Goal: Participate in discussion: Engage in conversation with other users on a specific topic

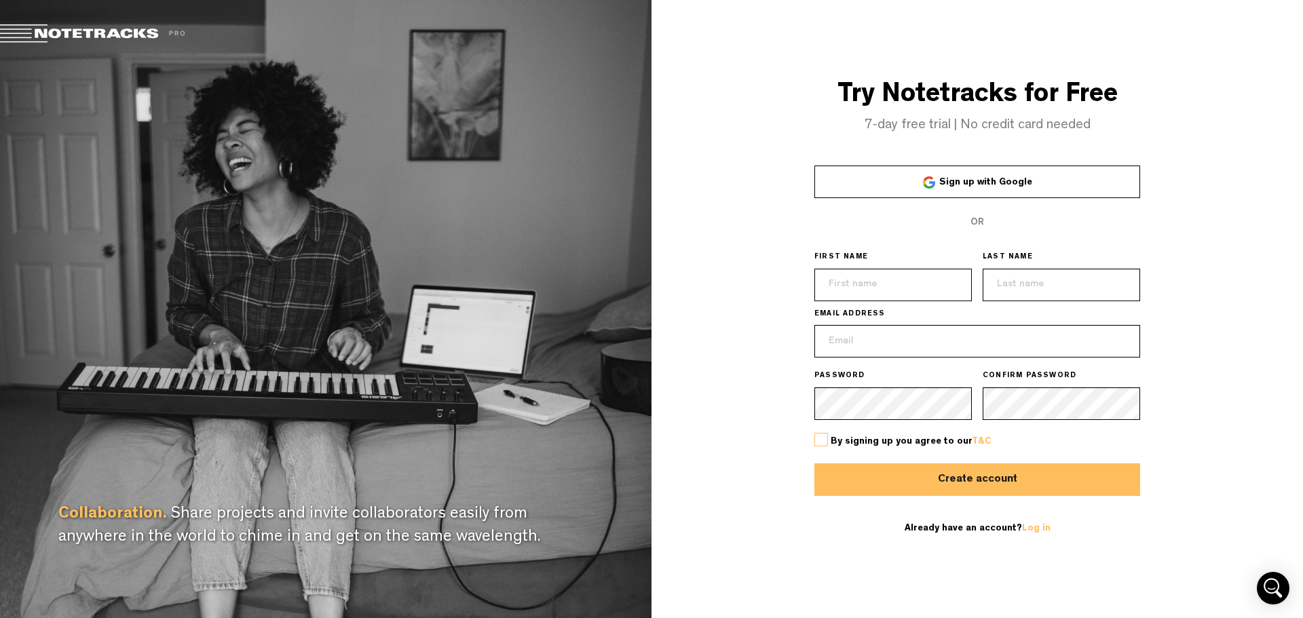
click at [975, 181] on span "Sign up with Google" at bounding box center [985, 183] width 93 height 10
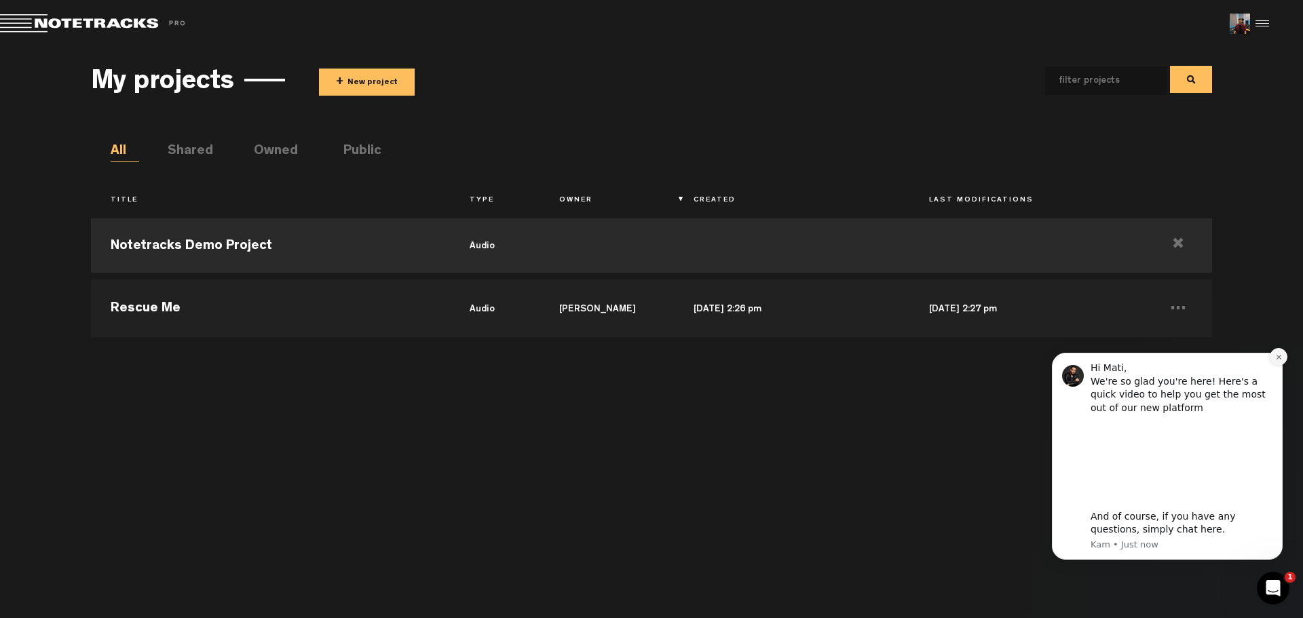
click at [1273, 356] on button "Dismiss notification" at bounding box center [1279, 357] width 18 height 18
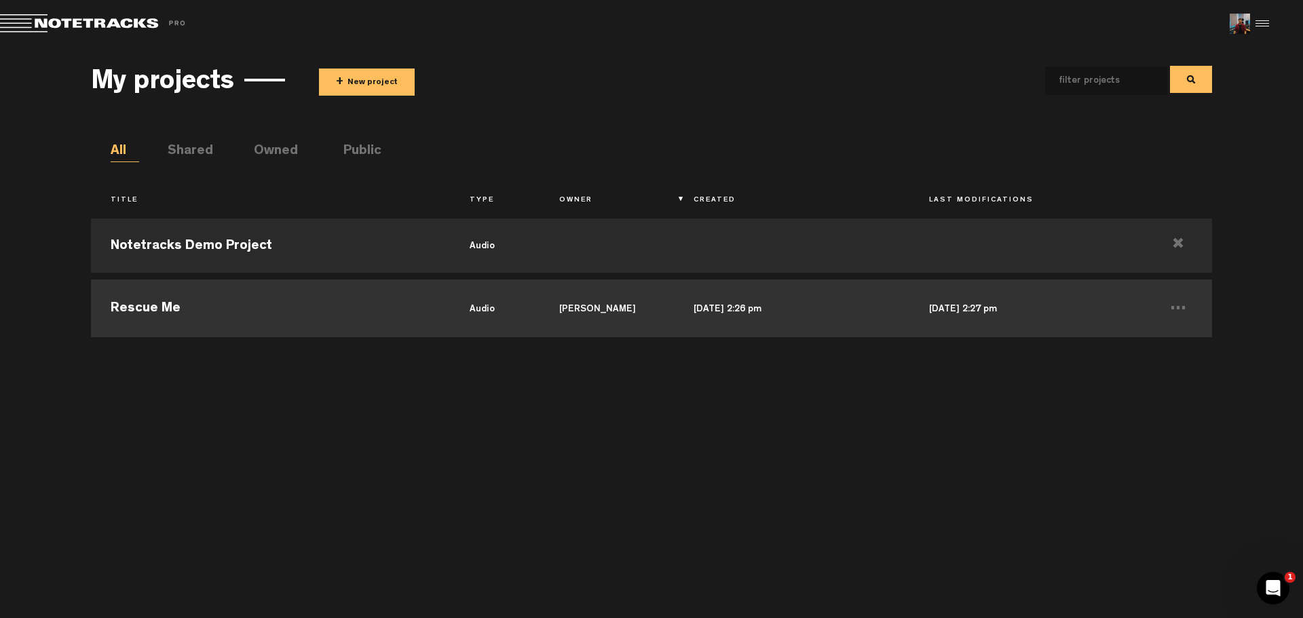
click at [282, 303] on td "Rescue Me" at bounding box center [270, 306] width 358 height 61
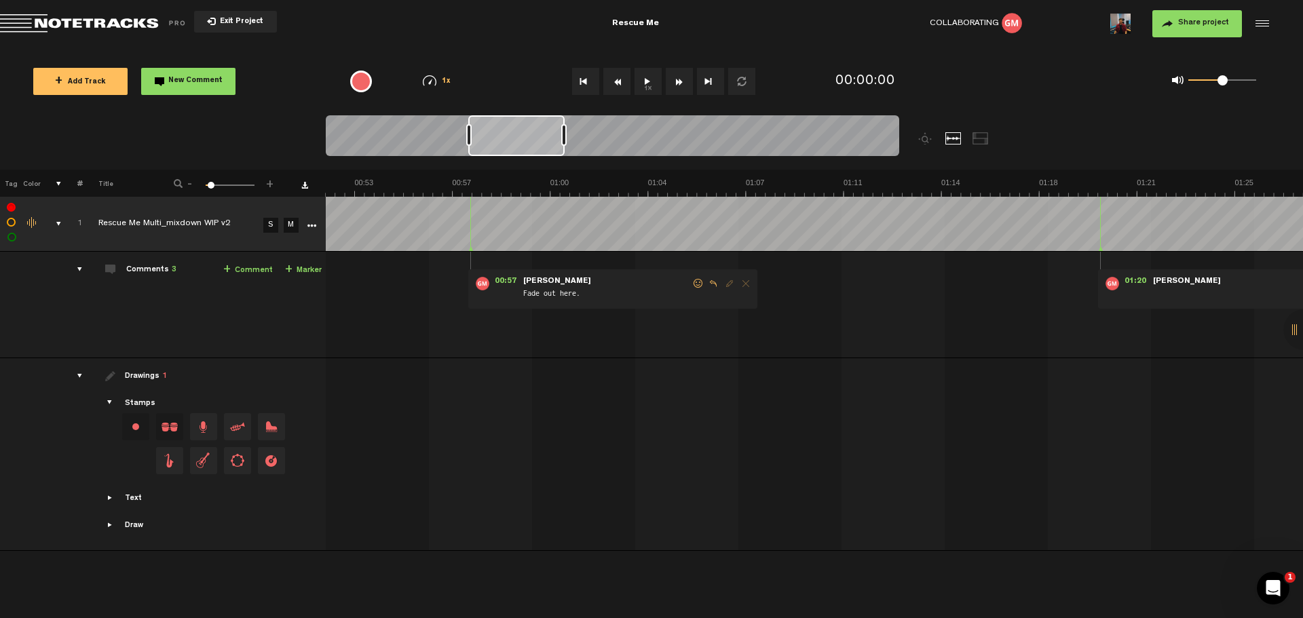
scroll to position [0, 1577]
drag, startPoint x: 390, startPoint y: 135, endPoint x: 542, endPoint y: 144, distance: 153.0
click at [544, 142] on div at bounding box center [516, 135] width 96 height 41
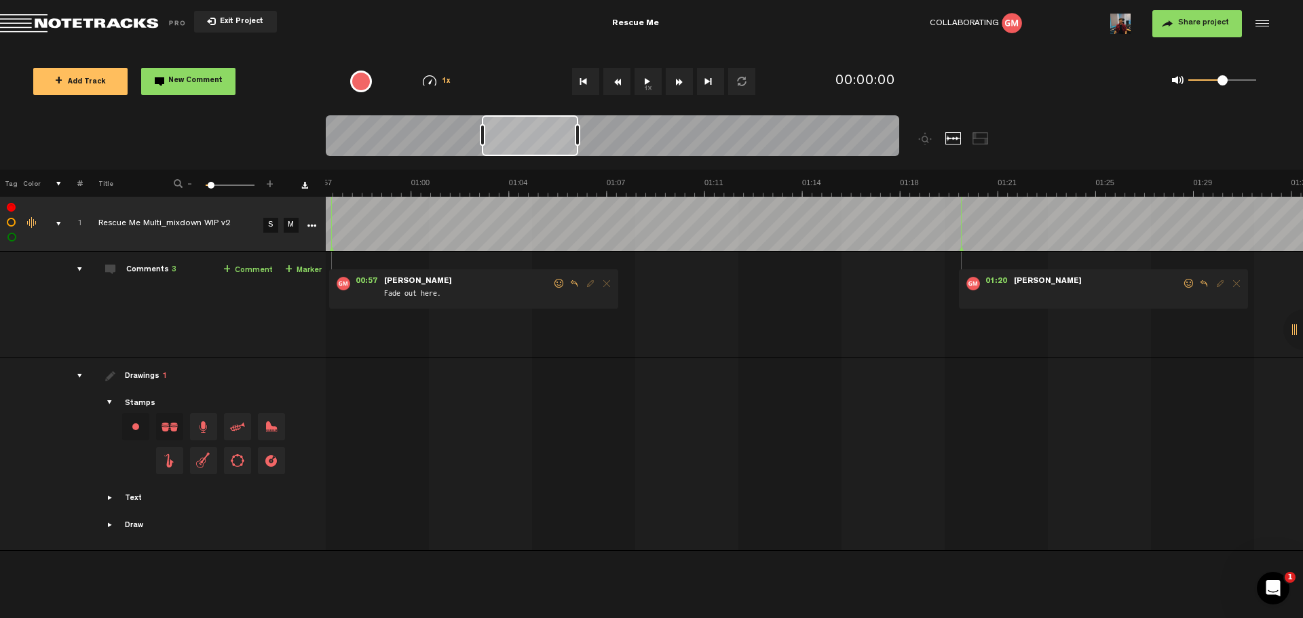
click at [455, 281] on form "Fade out here." at bounding box center [468, 290] width 170 height 26
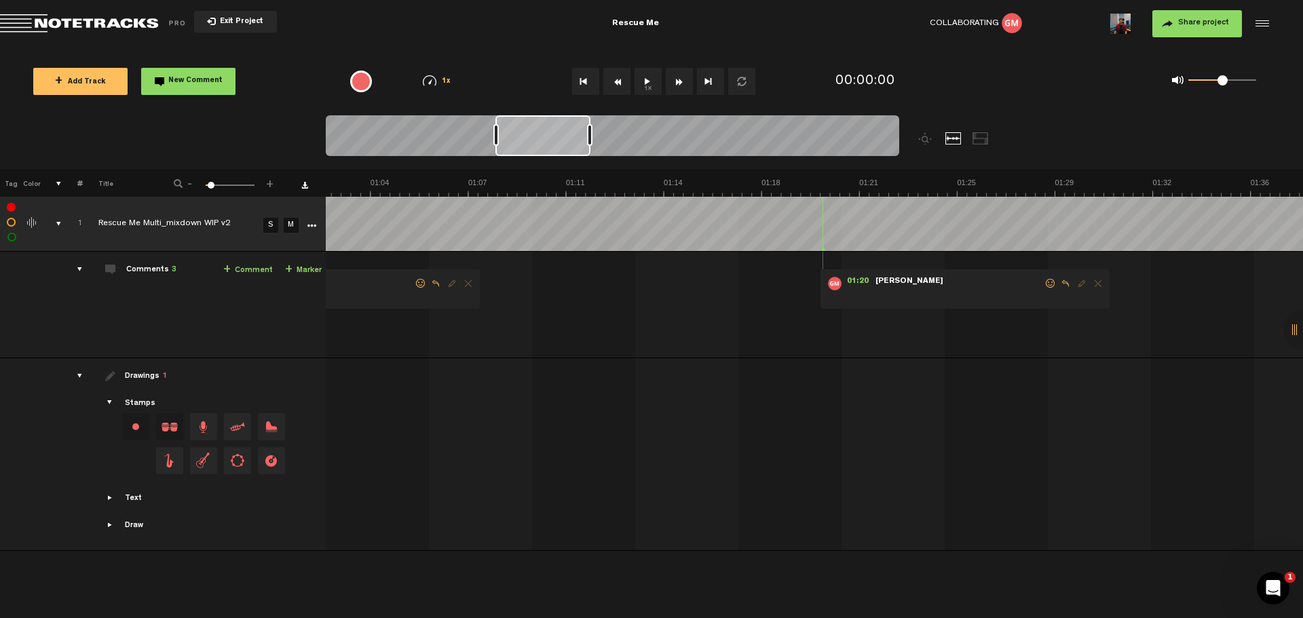
scroll to position [0, 1702]
drag, startPoint x: 519, startPoint y: 137, endPoint x: 531, endPoint y: 140, distance: 12.5
click at [531, 140] on div at bounding box center [541, 135] width 95 height 41
drag, startPoint x: 442, startPoint y: 317, endPoint x: 640, endPoint y: 325, distance: 198.4
click at [640, 325] on td "1 Rescue Me Multi_mixdown WIP v2 S M Rescue Me Multi_mixdown WIP v2 by [PERSON_…" at bounding box center [815, 305] width 978 height 107
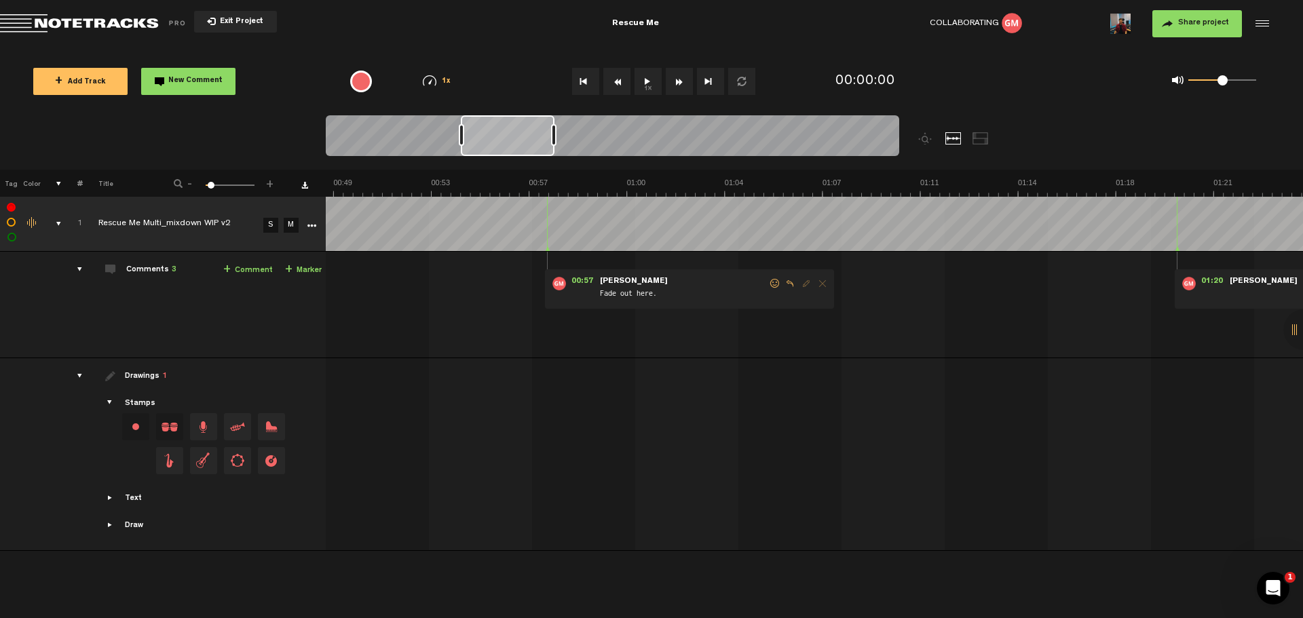
drag, startPoint x: 521, startPoint y: 143, endPoint x: 489, endPoint y: 147, distance: 32.3
click at [489, 147] on div at bounding box center [508, 135] width 94 height 41
click at [661, 285] on form "Fade out here." at bounding box center [669, 290] width 170 height 26
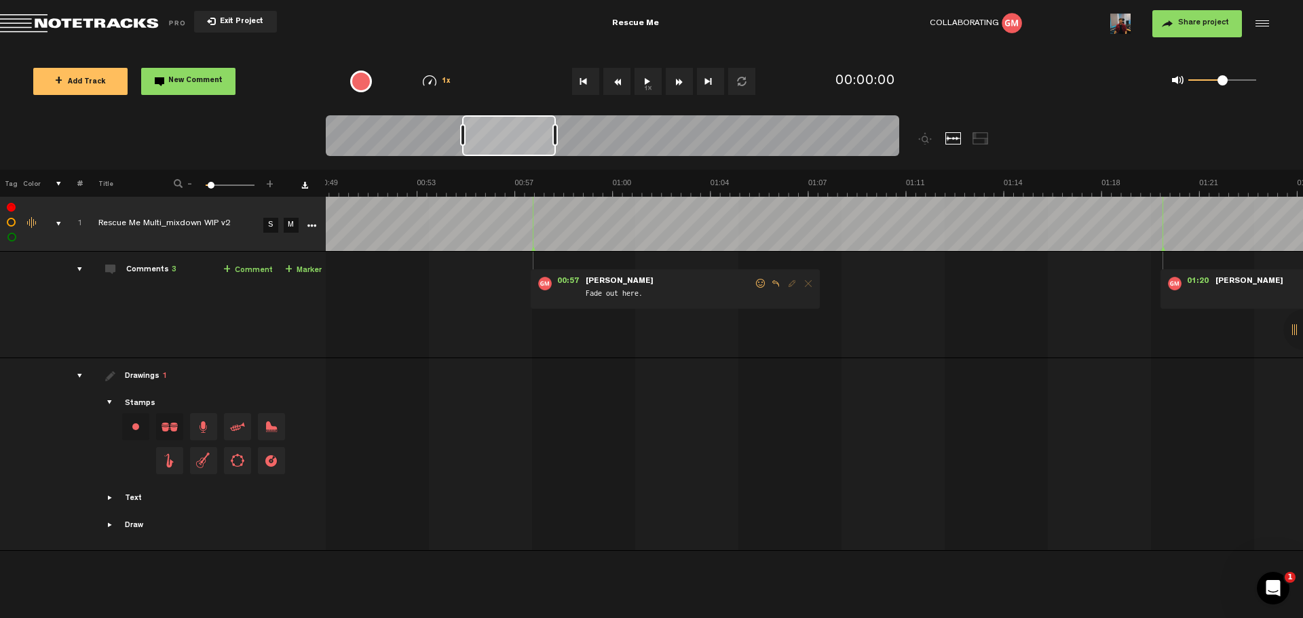
click at [793, 286] on span "Edit comment" at bounding box center [792, 284] width 16 height 10
click at [255, 270] on link "+ Comment" at bounding box center [248, 271] width 50 height 16
click at [273, 274] on td "Comments 4 + Comment + Marker" at bounding box center [204, 305] width 243 height 107
click at [257, 272] on link "+ Comment" at bounding box center [248, 271] width 50 height 16
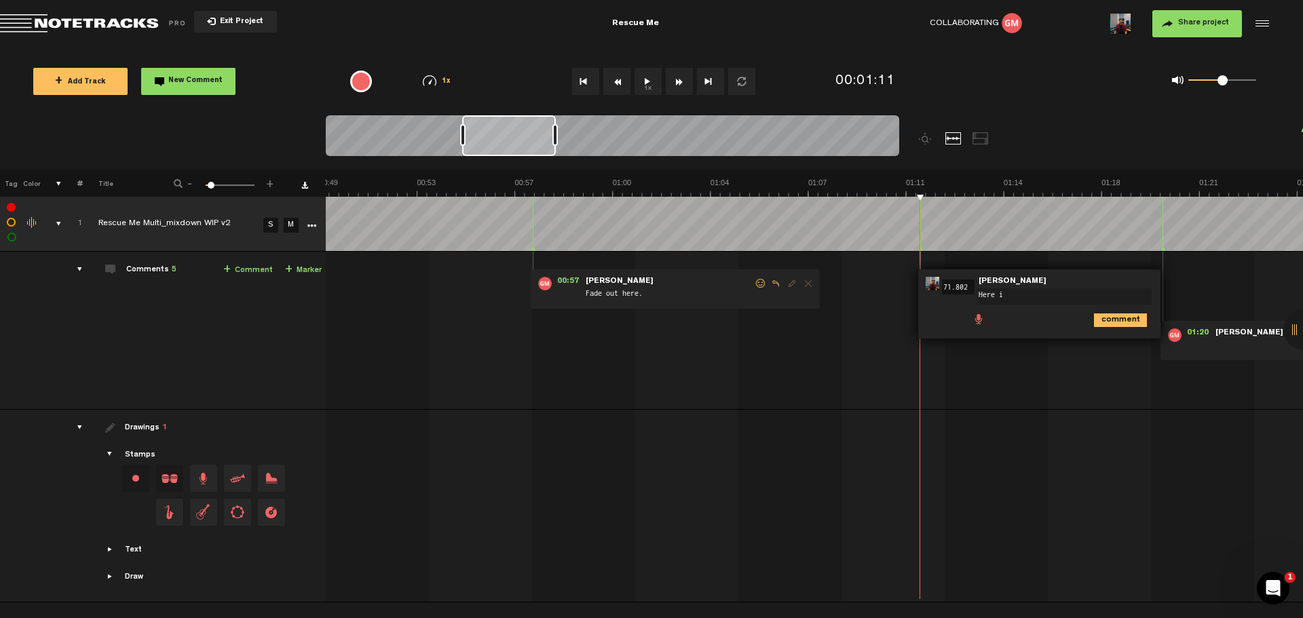
type textarea "Here i`m"
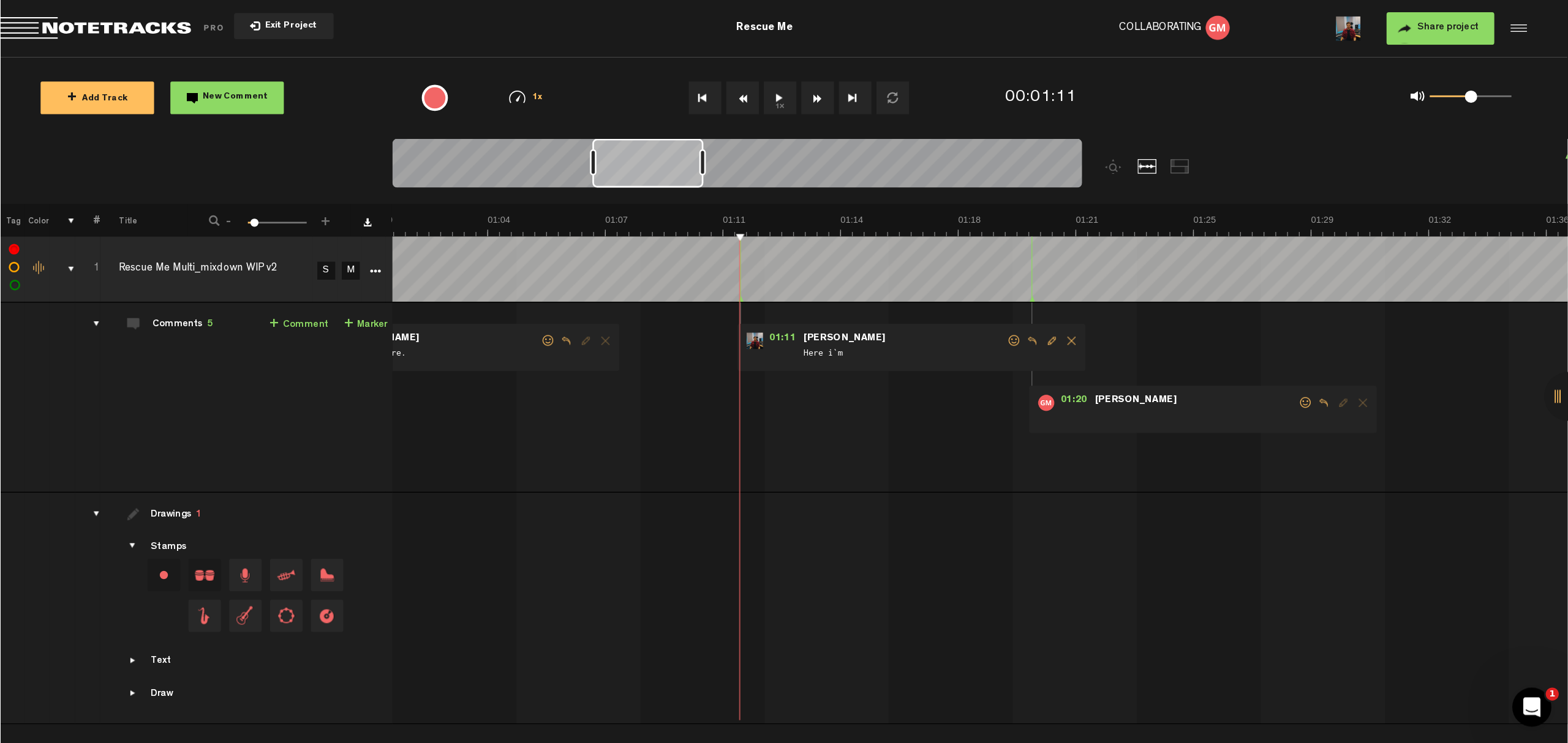
scroll to position [0, 1529]
drag, startPoint x: 466, startPoint y: 127, endPoint x: 493, endPoint y: 128, distance: 27.0
click at [493, 128] on div at bounding box center [486, 122] width 83 height 37
click at [139, 307] on td "Comments 5 + Comment + Marker" at bounding box center [184, 298] width 219 height 142
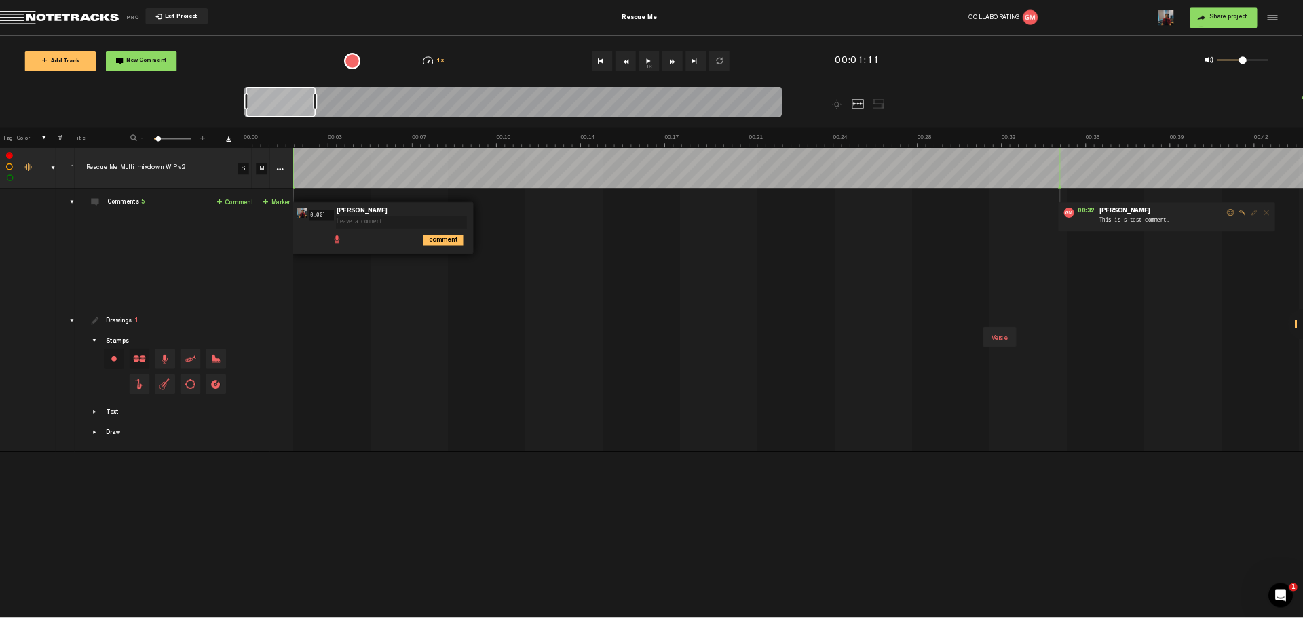
scroll to position [0, 0]
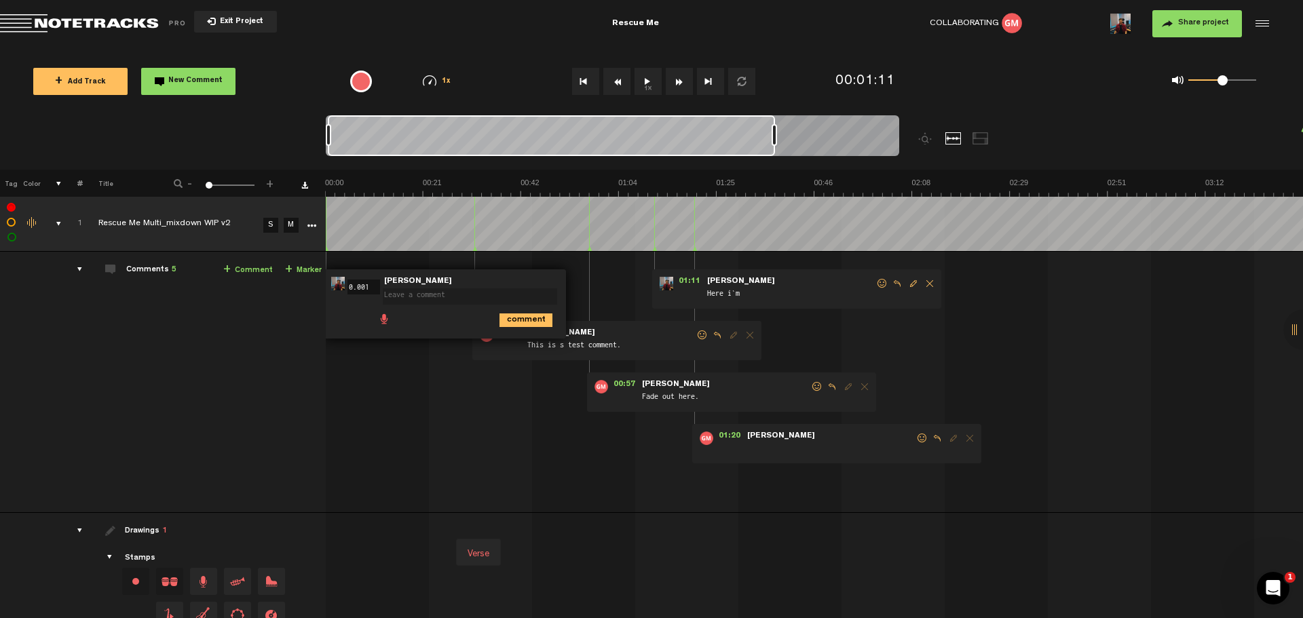
drag, startPoint x: 411, startPoint y: 138, endPoint x: 776, endPoint y: 136, distance: 364.5
click at [776, 137] on div at bounding box center [774, 135] width 5 height 22
drag, startPoint x: 432, startPoint y: 323, endPoint x: 440, endPoint y: 419, distance: 96.0
click at [440, 419] on div "00:00 0.001 - NaN:NaN • [PERSON_NAME]: "" [PERSON_NAME] comment 00:32 - • [PERS…" at bounding box center [816, 388] width 976 height 250
click at [424, 322] on ul "comment" at bounding box center [466, 320] width 179 height 16
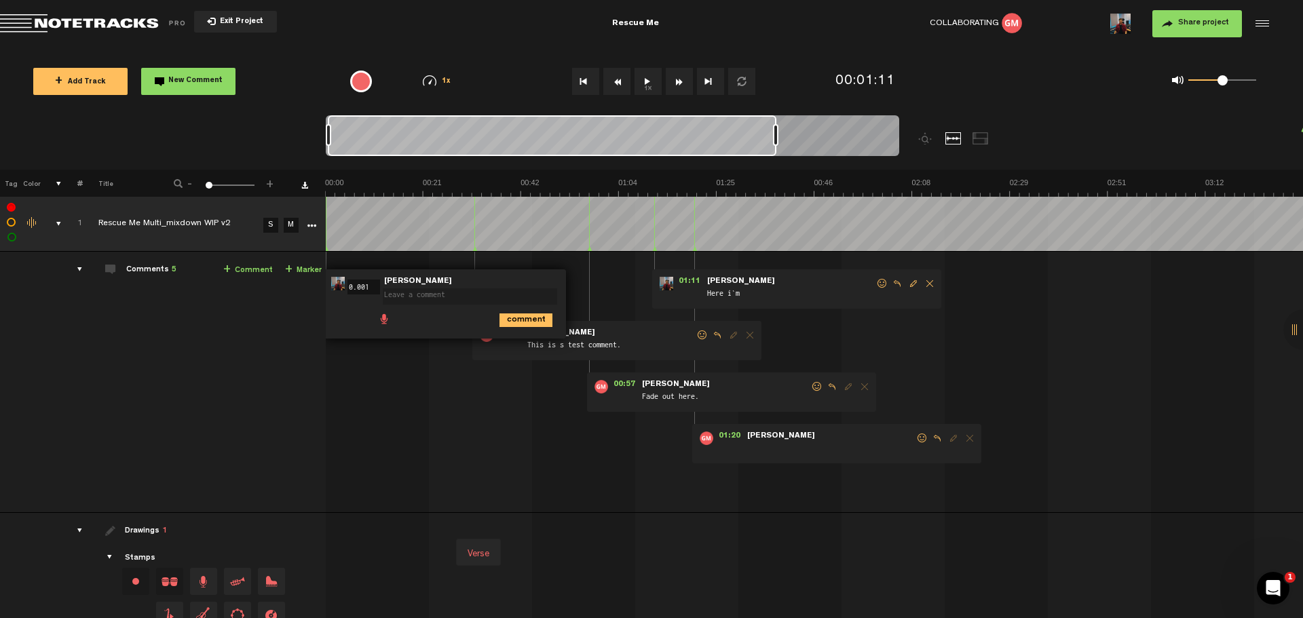
drag, startPoint x: 436, startPoint y: 278, endPoint x: 521, endPoint y: 277, distance: 85.5
click at [521, 277] on div "00:00 0.001 - NaN:NaN • [PERSON_NAME]: "" [PERSON_NAME] comment" at bounding box center [445, 303] width 242 height 69
drag, startPoint x: 413, startPoint y: 330, endPoint x: 442, endPoint y: 335, distance: 29.0
click at [442, 330] on div "comment" at bounding box center [446, 319] width 231 height 26
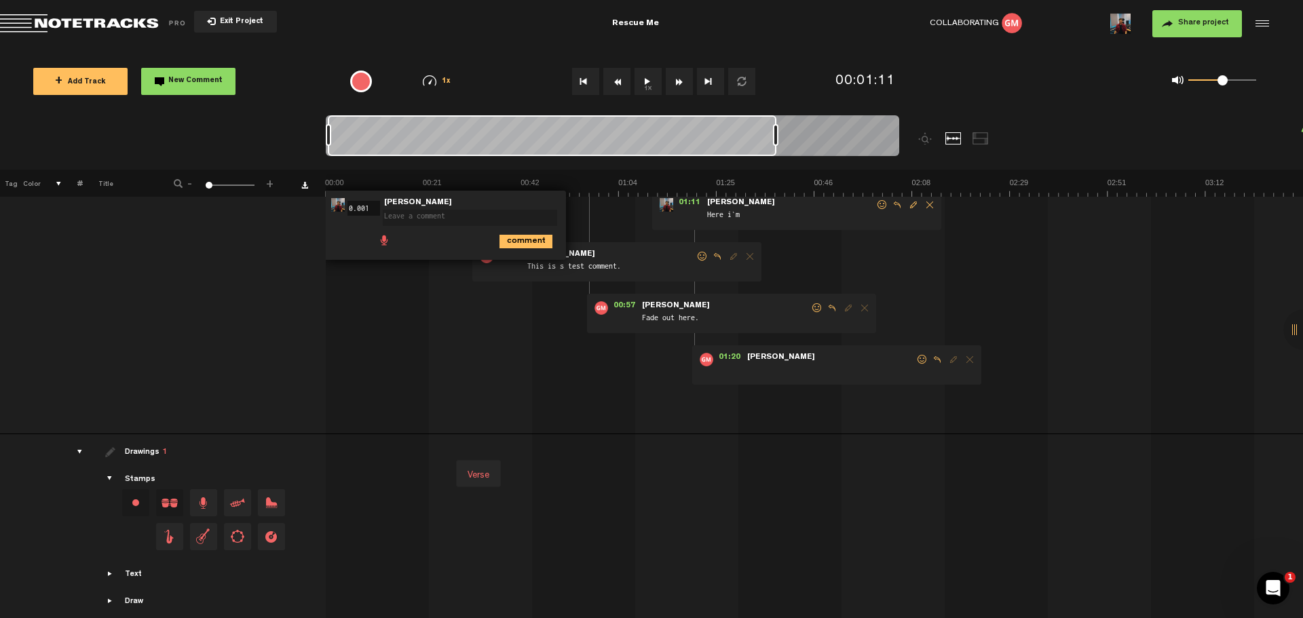
scroll to position [96, 0]
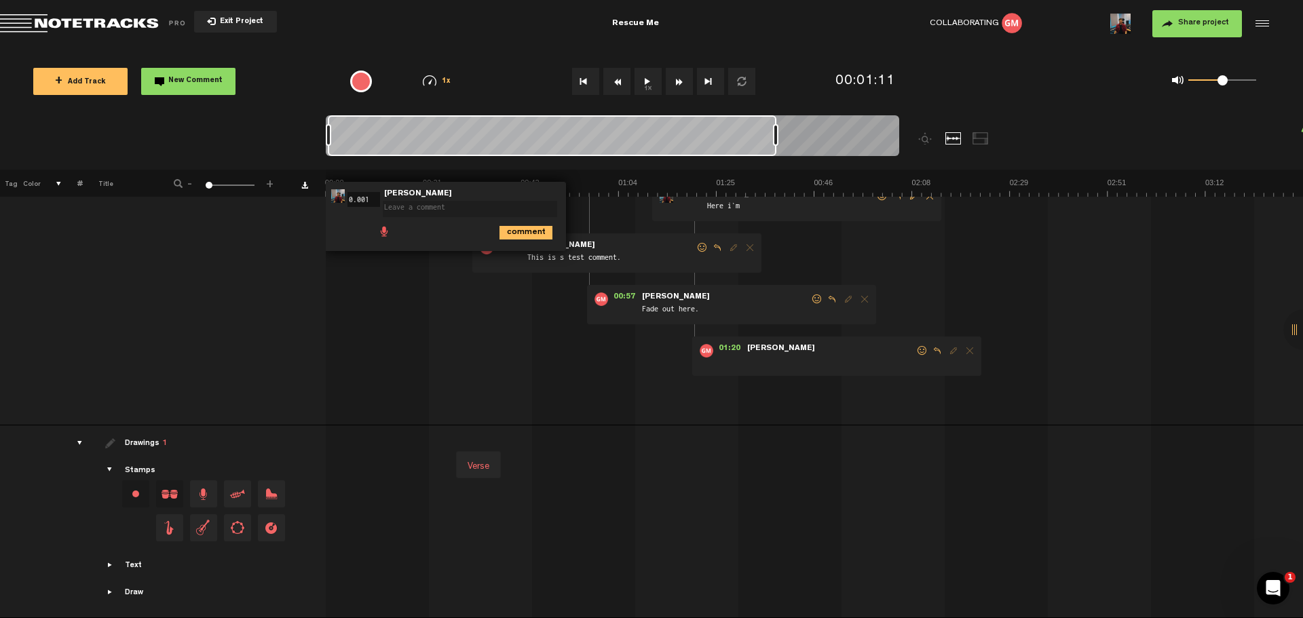
click at [127, 561] on div "Text" at bounding box center [133, 567] width 17 height 12
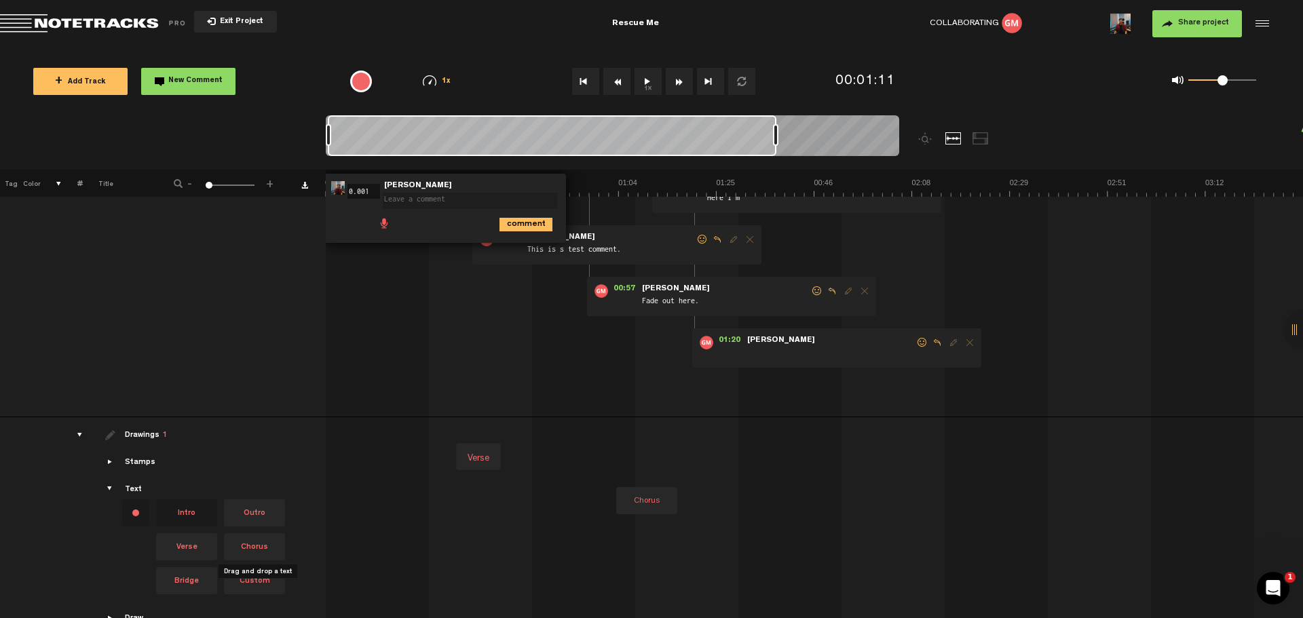
drag, startPoint x: 252, startPoint y: 546, endPoint x: 613, endPoint y: 445, distance: 375.0
click at [613, 445] on tr "Drawings 1 Stamps Text Intro +" at bounding box center [652, 530] width 1304 height 227
click at [644, 457] on div "Chorus" at bounding box center [633, 458] width 39 height 19
drag, startPoint x: 615, startPoint y: 459, endPoint x: 585, endPoint y: 462, distance: 30.0
click at [581, 461] on div "Verse Chorus" at bounding box center [817, 456] width 978 height 57
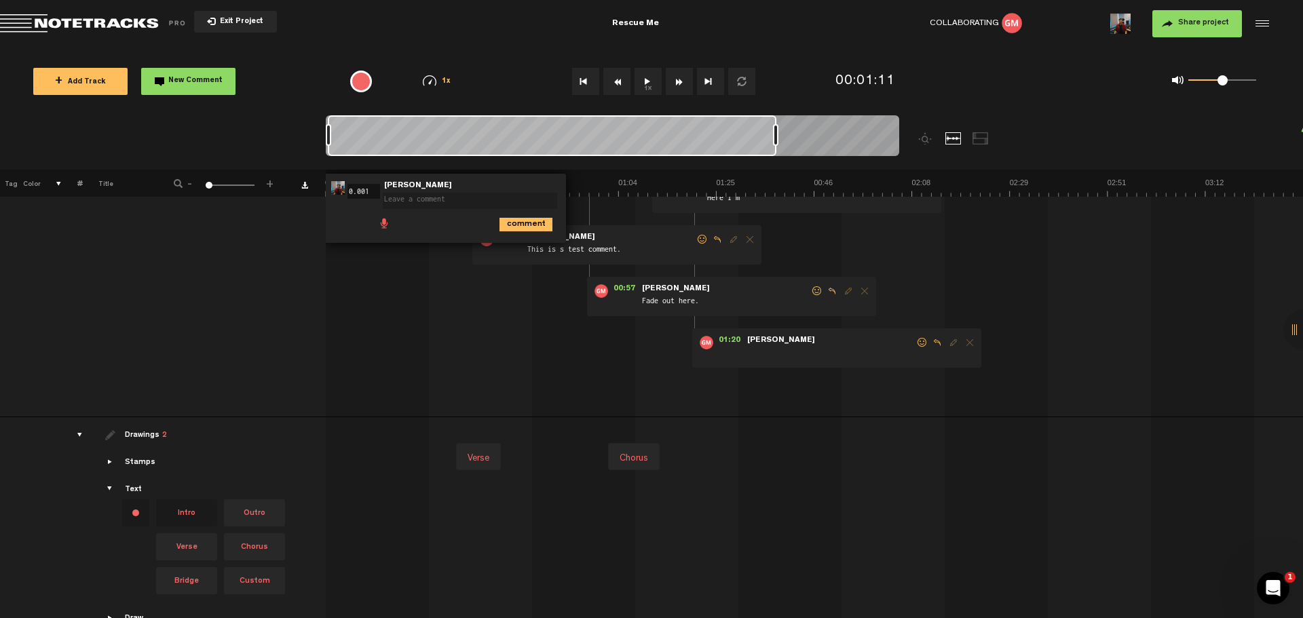
drag, startPoint x: 627, startPoint y: 453, endPoint x: 631, endPoint y: 485, distance: 32.3
click at [631, 485] on div "Verse Chorus" at bounding box center [816, 482] width 976 height 108
click at [633, 457] on div "Chorus" at bounding box center [633, 458] width 39 height 19
click at [668, 449] on span at bounding box center [667, 450] width 11 height 11
click at [403, 301] on div "00:00 0.001 - NaN:NaN • [PERSON_NAME]: "" [PERSON_NAME] comment 00:32 - • [PERS…" at bounding box center [816, 292] width 976 height 250
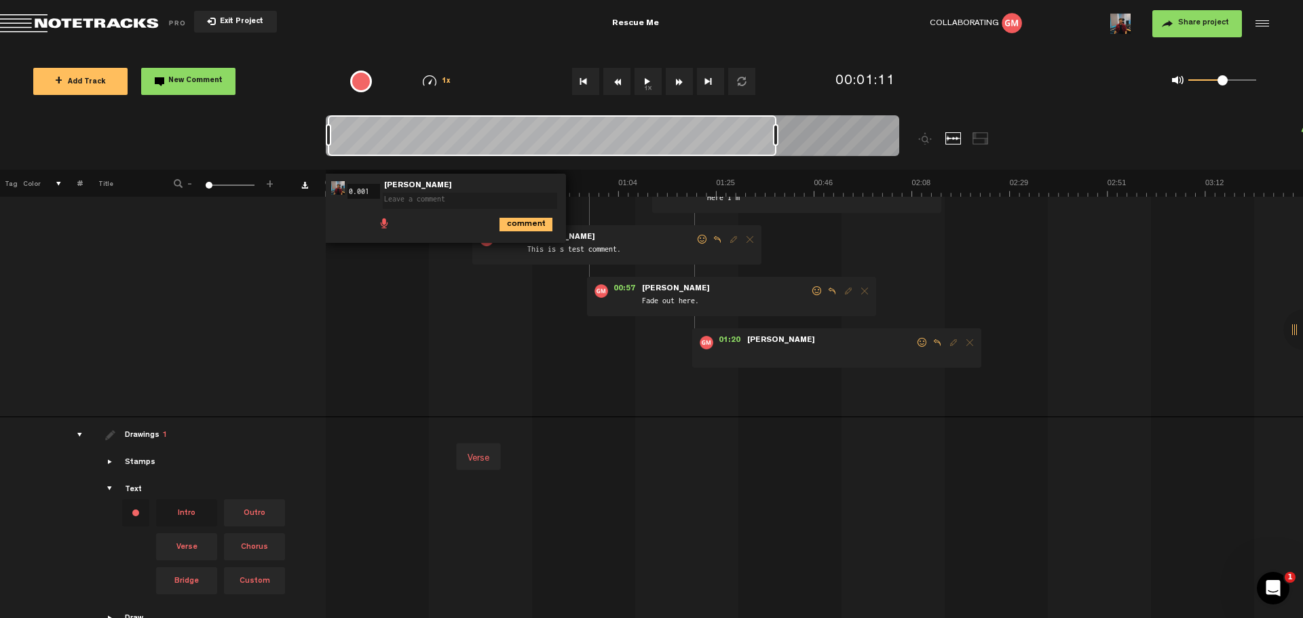
scroll to position [0, 0]
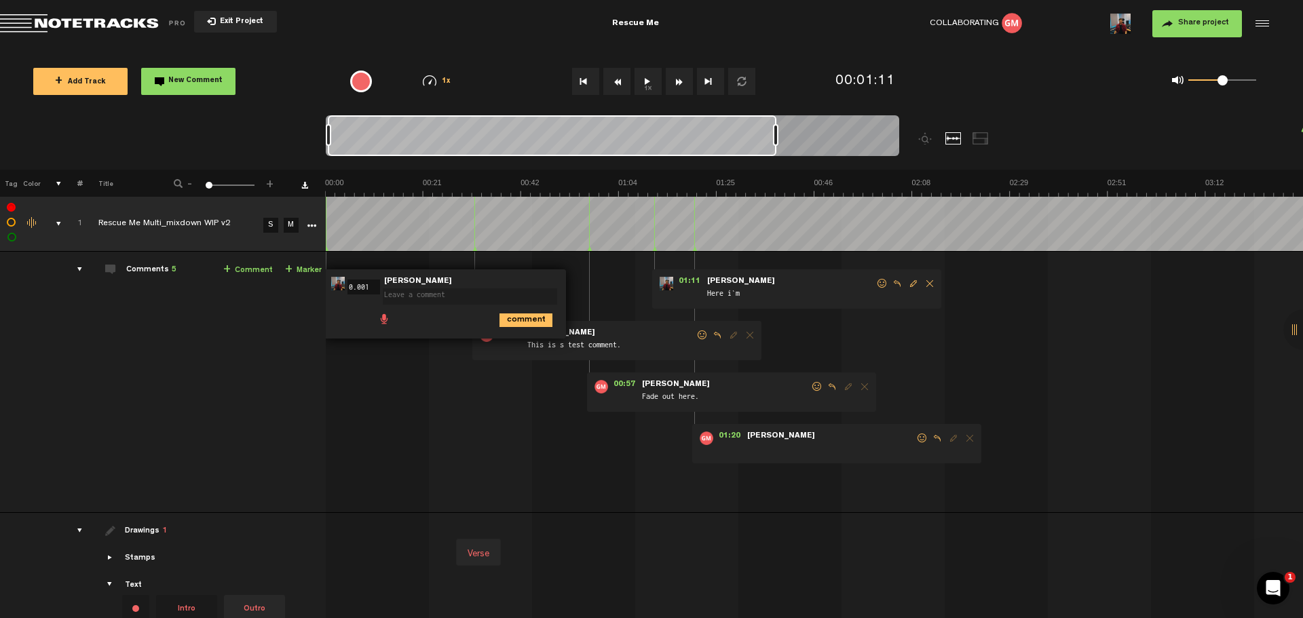
click at [90, 84] on span "+ Add Track" at bounding box center [80, 82] width 51 height 7
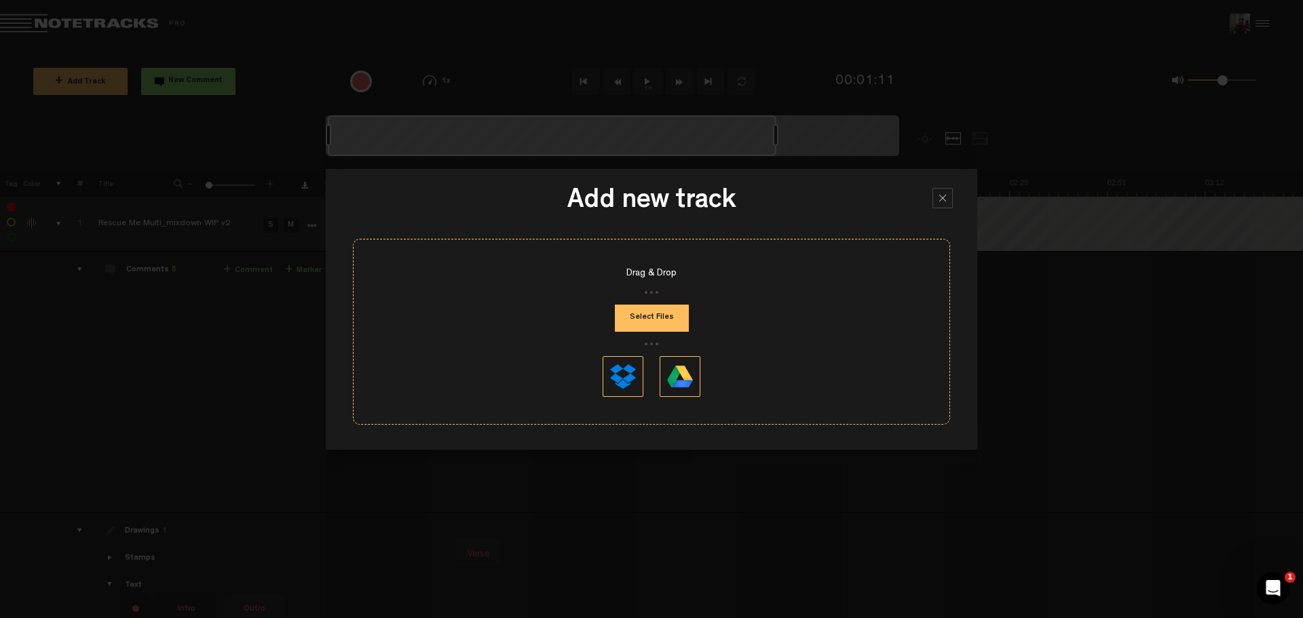
click at [945, 196] on div at bounding box center [943, 198] width 20 height 20
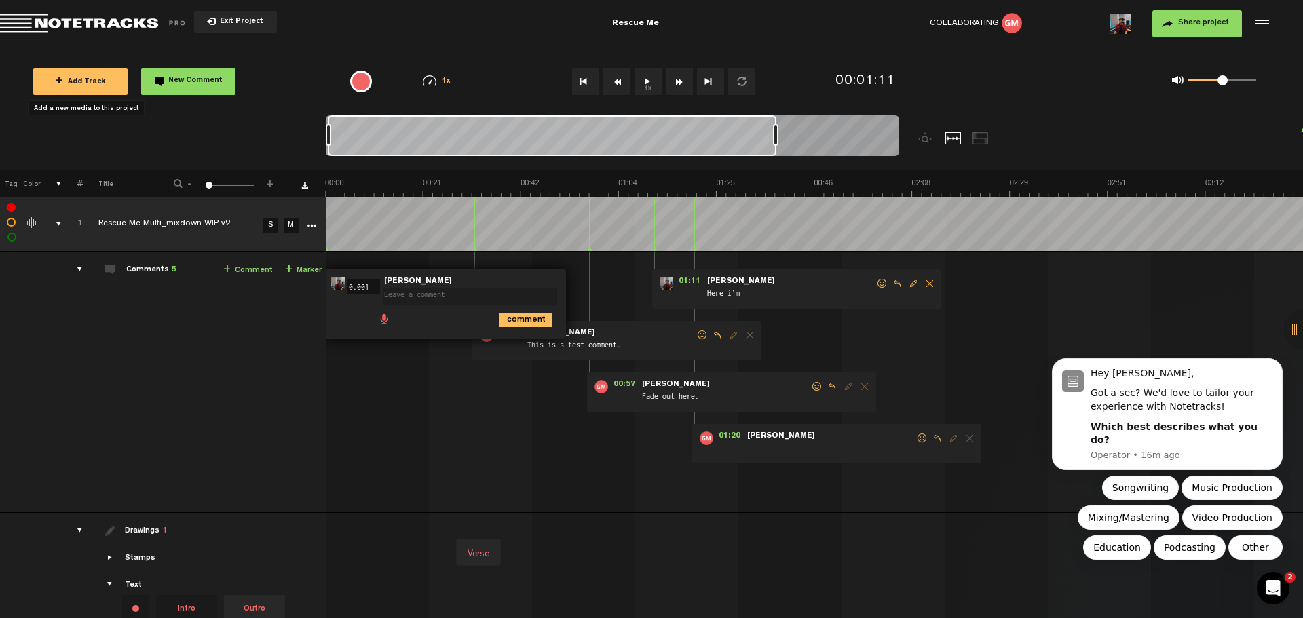
click at [1048, 73] on div "0 1 0.5" at bounding box center [1133, 81] width 298 height 39
